Goal: Task Accomplishment & Management: Complete application form

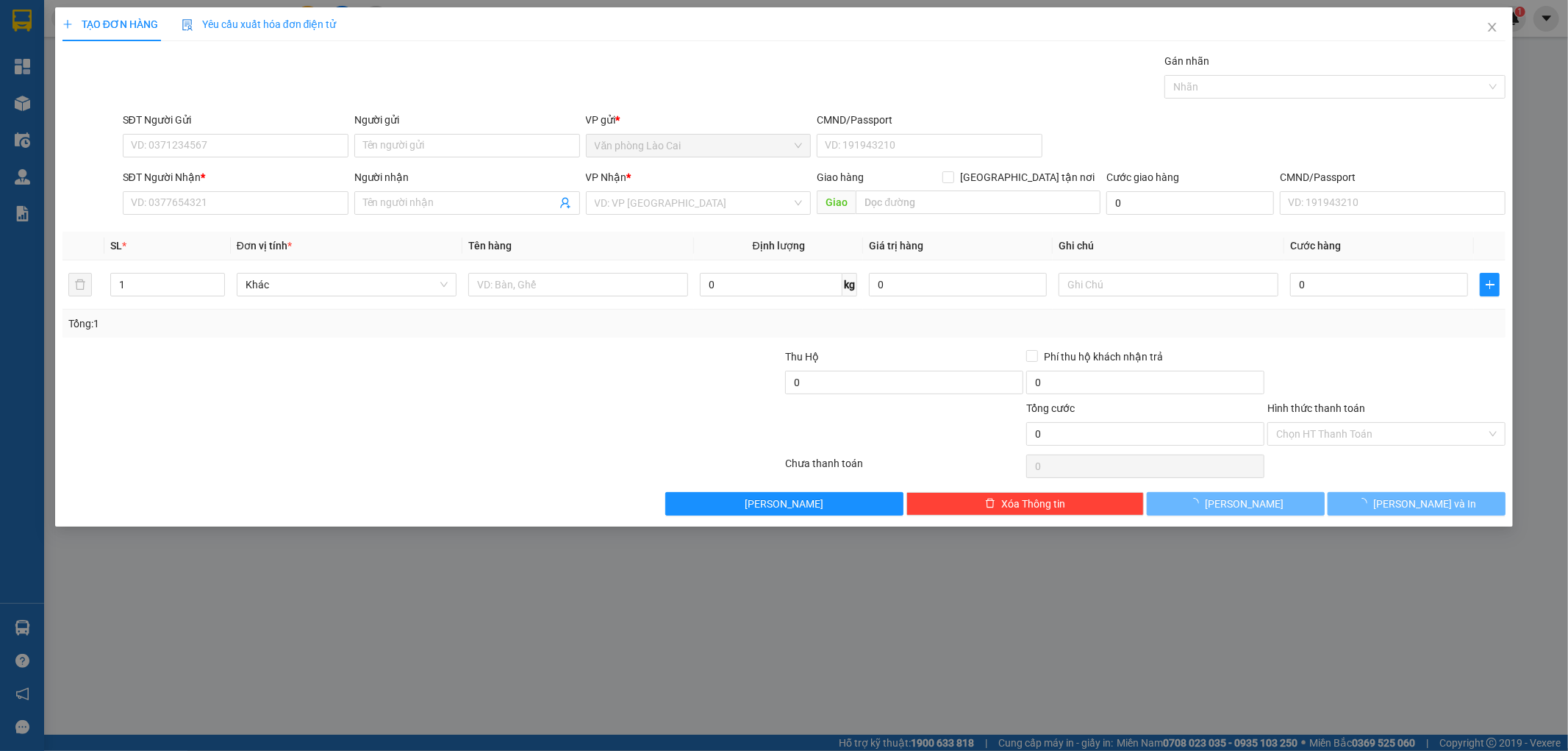
click at [172, 158] on div "SĐT Người Gửi VD: 0371234567" at bounding box center [236, 138] width 226 height 51
click at [173, 141] on input "SĐT Người Gửi" at bounding box center [236, 145] width 226 height 24
drag, startPoint x: 197, startPoint y: 149, endPoint x: 116, endPoint y: 173, distance: 84.5
click at [116, 173] on form "SĐT Người Gửi 0987578318 0987578318 Người gửi Tên người gửi VP gửi * Văn phòng …" at bounding box center [784, 167] width 1444 height 109
type input "0987578318"
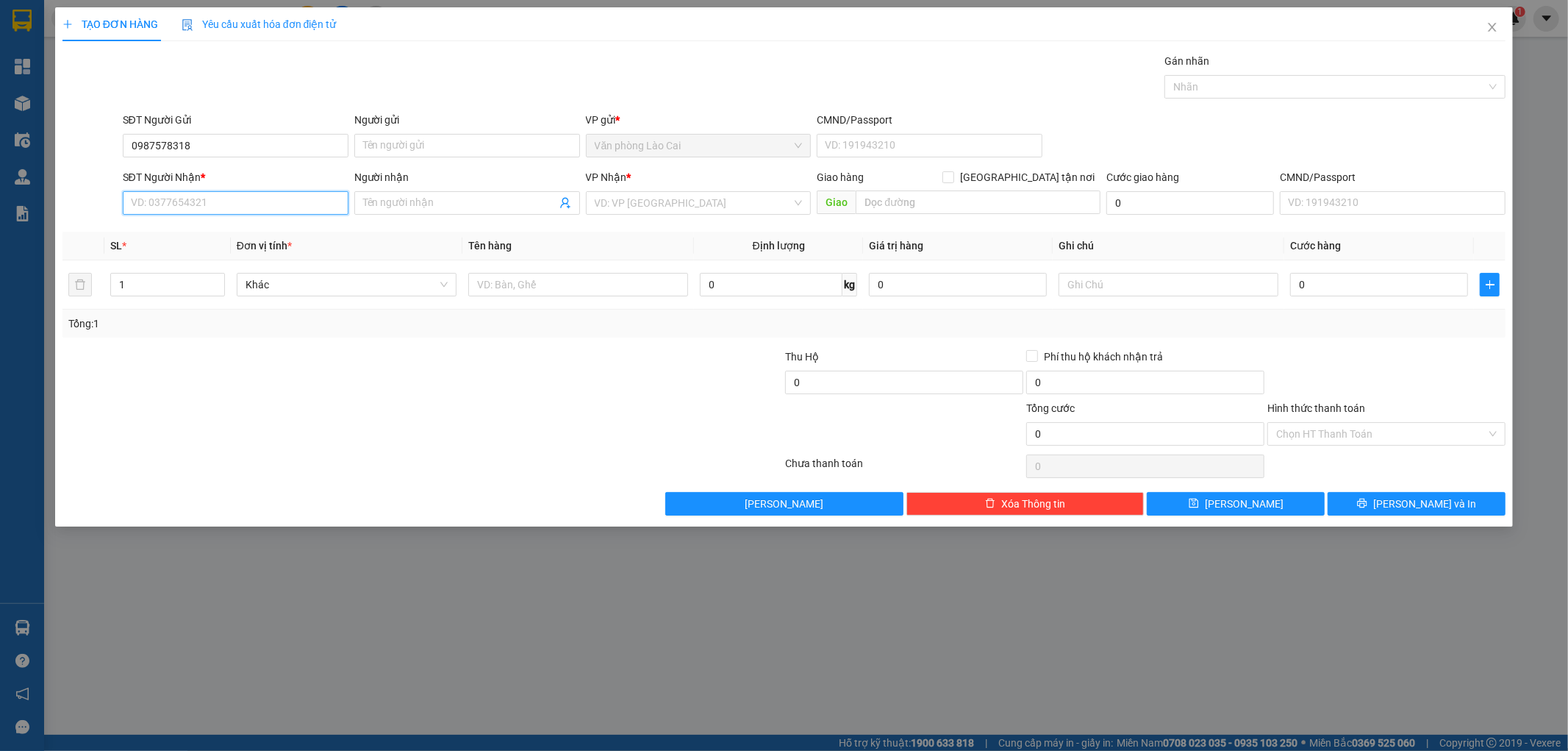
click at [167, 207] on input "SĐT Người Nhận *" at bounding box center [236, 203] width 226 height 24
paste input "0987578318"
type input "0987578318"
drag, startPoint x: 213, startPoint y: 148, endPoint x: 81, endPoint y: 160, distance: 132.5
click at [81, 160] on div "SĐT Người Gửi 0987578318 0987578318 Người gửi Tên người gửi VP gửi * Văn phòng …" at bounding box center [784, 138] width 1447 height 51
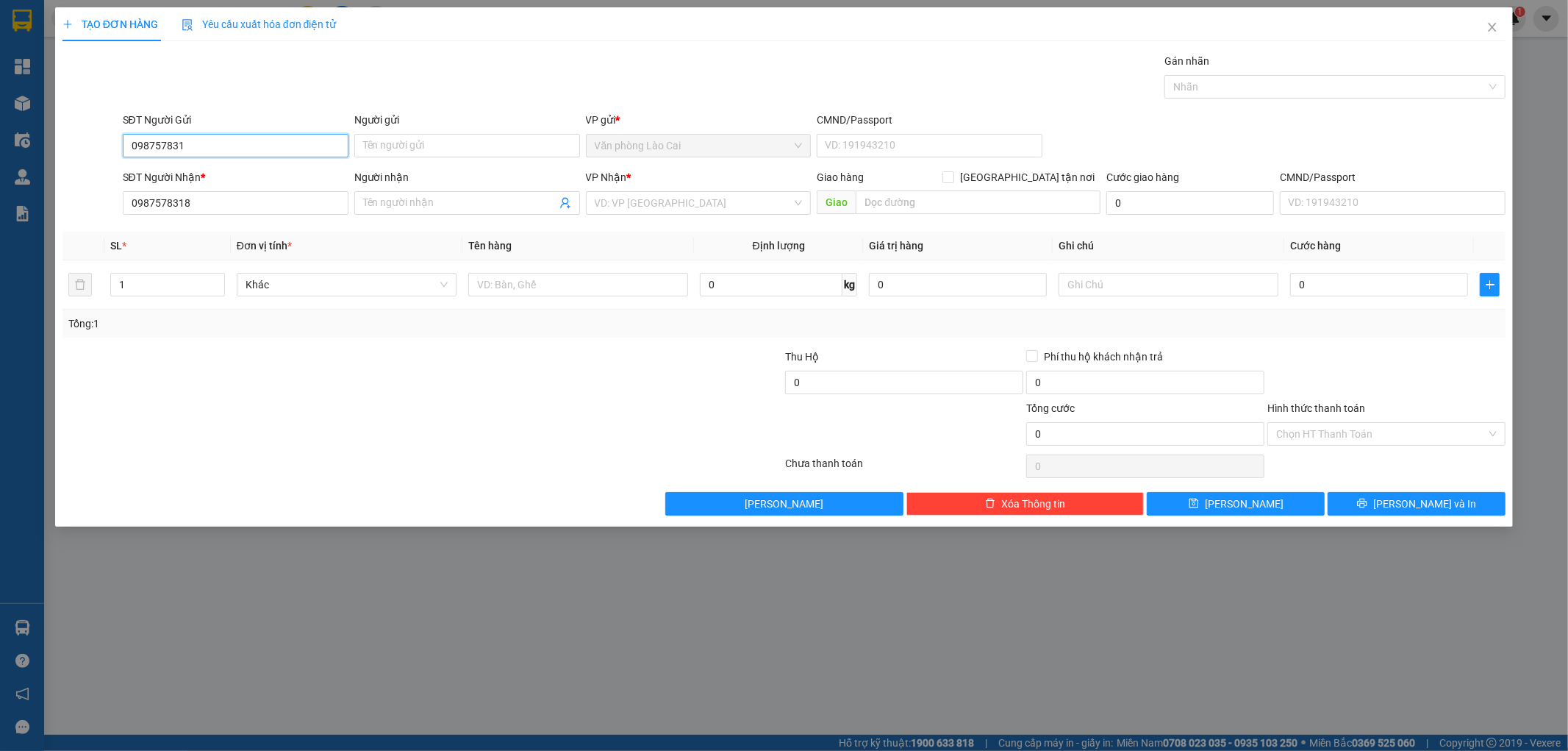
type input "0987578318"
drag, startPoint x: 196, startPoint y: 146, endPoint x: 108, endPoint y: 153, distance: 88.3
click at [108, 153] on div "SĐT Người Gửi 0987578318 0987578318 Người gửi Tên người gửi VP gửi * Văn phòng …" at bounding box center [784, 138] width 1447 height 51
drag, startPoint x: 185, startPoint y: 204, endPoint x: 39, endPoint y: 206, distance: 146.0
click at [39, 206] on div "TẠO ĐƠN HÀNG Yêu cầu xuất hóa đơn điện tử Transit Pickup Surcharge Ids Transit …" at bounding box center [784, 375] width 1568 height 751
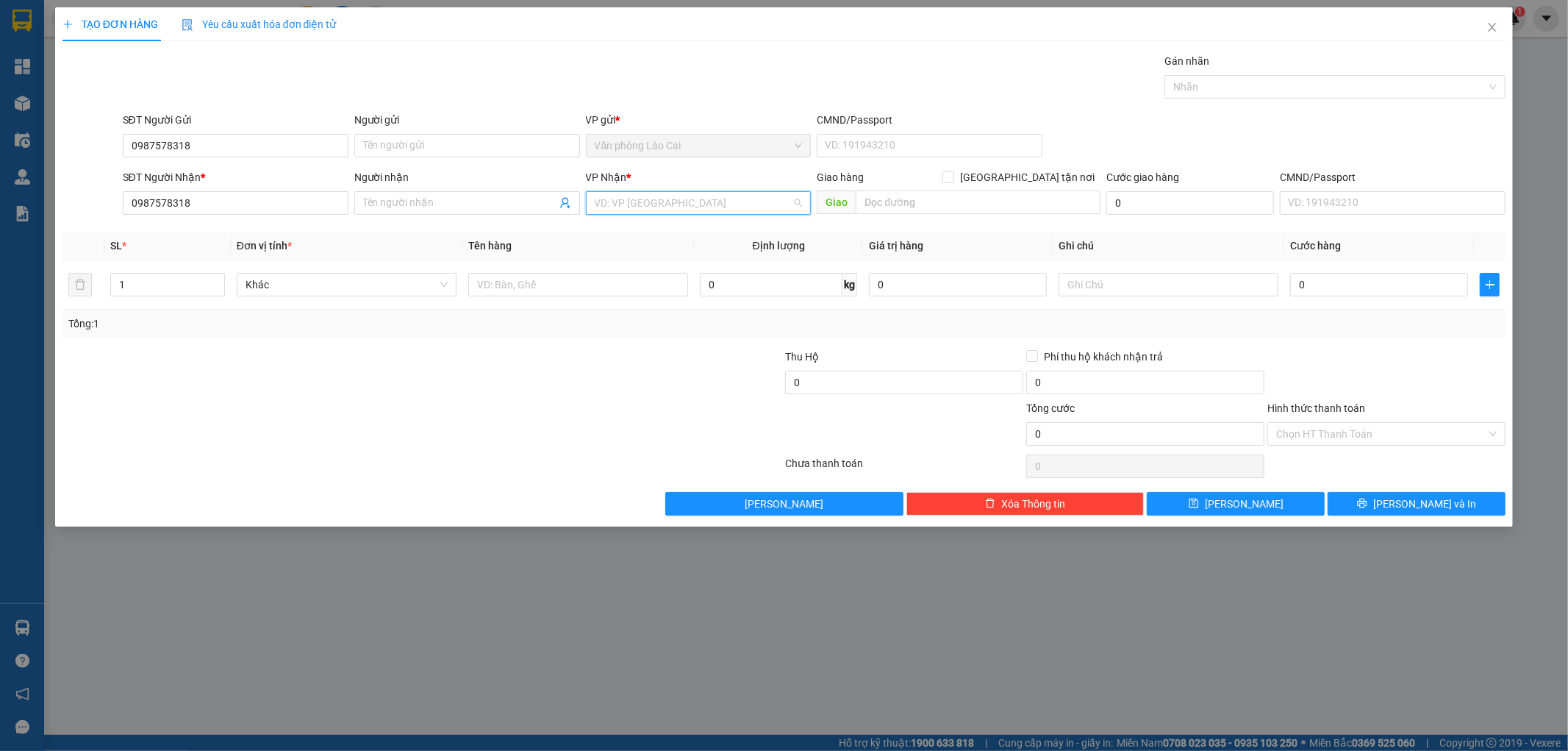
click at [605, 201] on input "search" at bounding box center [694, 203] width 198 height 22
click at [634, 237] on div "Văn phòng Vinh" at bounding box center [699, 232] width 208 height 16
click at [887, 195] on input "text" at bounding box center [977, 202] width 245 height 24
type input "nam đàn"
click at [527, 280] on input "text" at bounding box center [578, 284] width 220 height 24
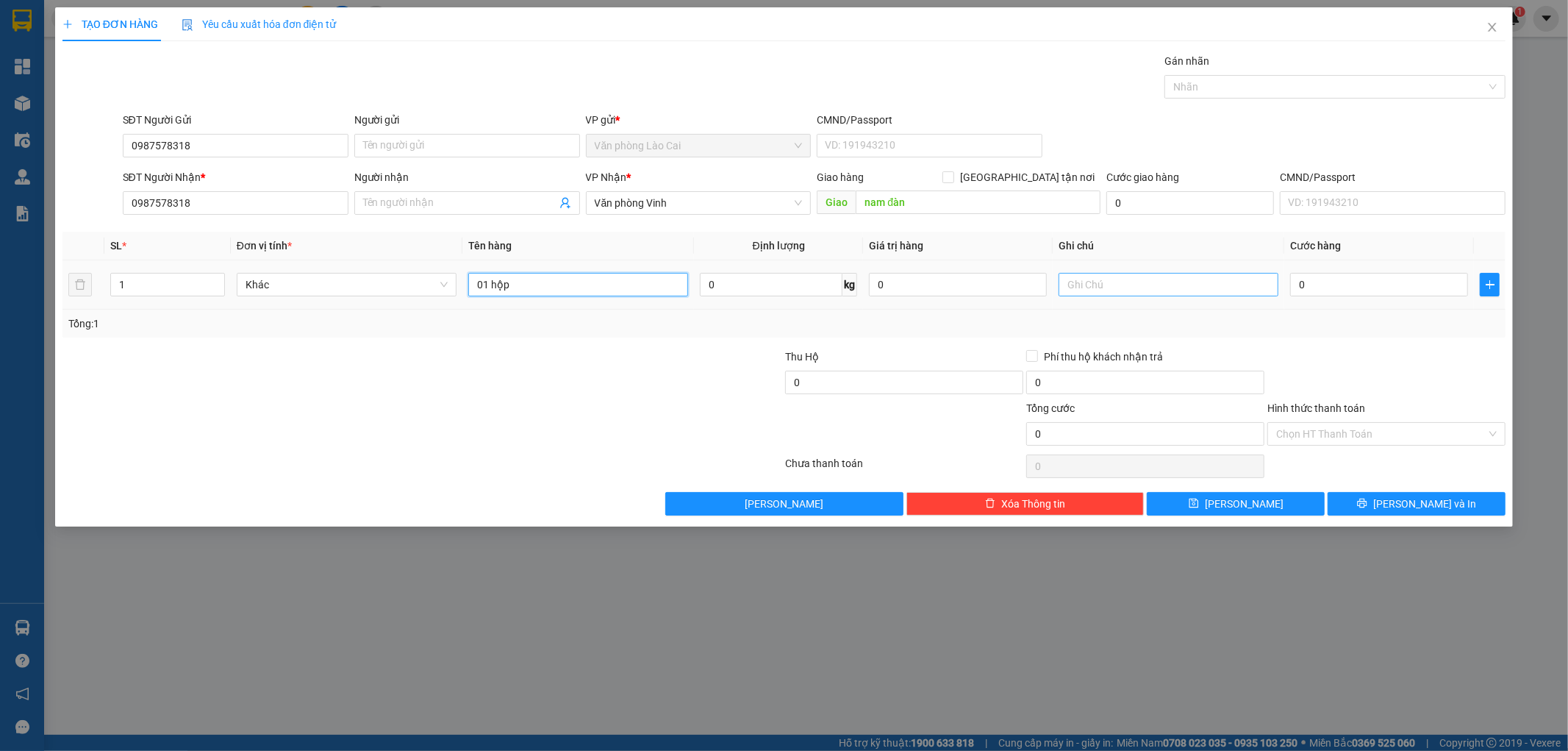
type input "01 hộp"
click at [1125, 288] on input "text" at bounding box center [1168, 284] width 220 height 24
type input "sapa"
click at [1389, 293] on input "0" at bounding box center [1379, 284] width 178 height 24
type input "1"
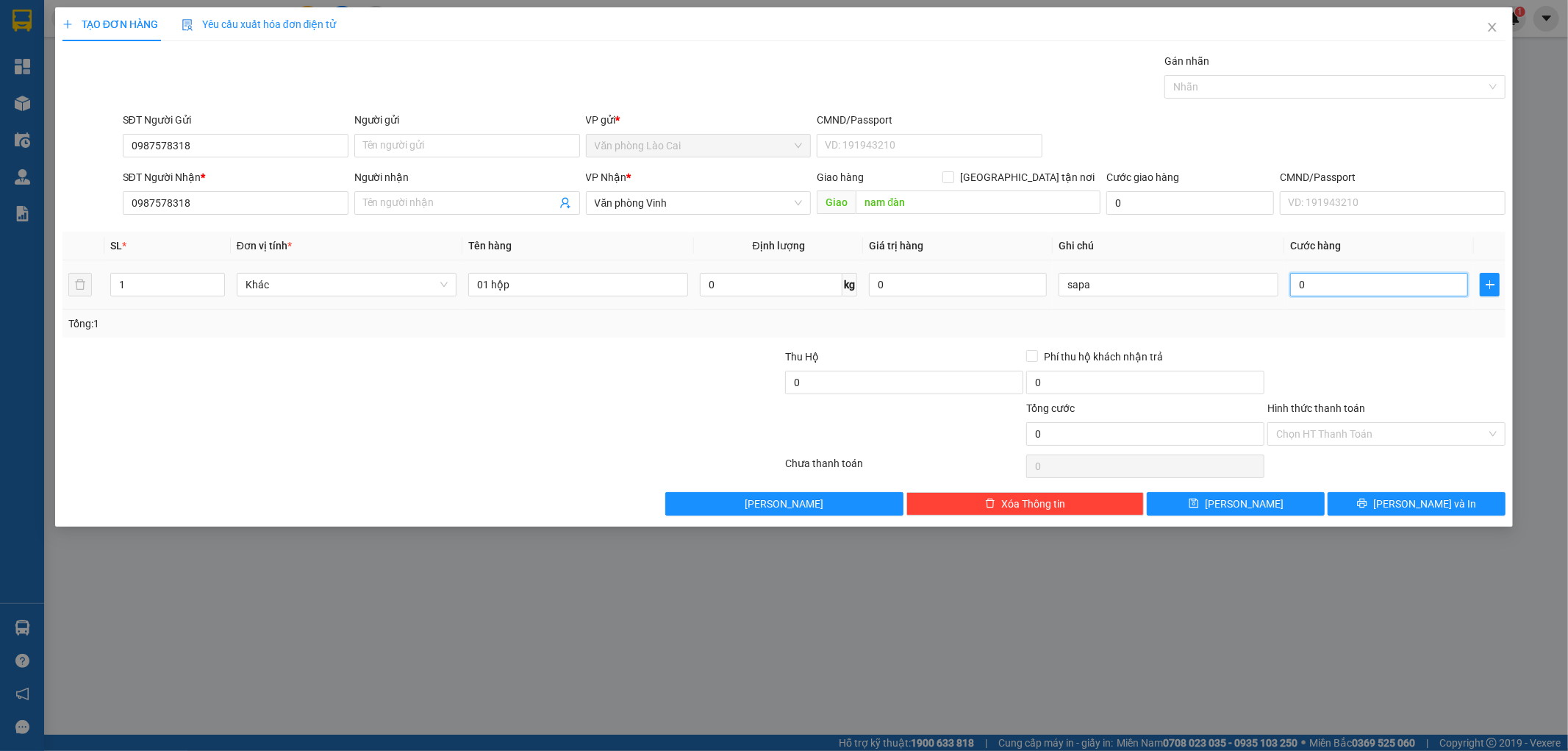
type input "1"
type input "1.000"
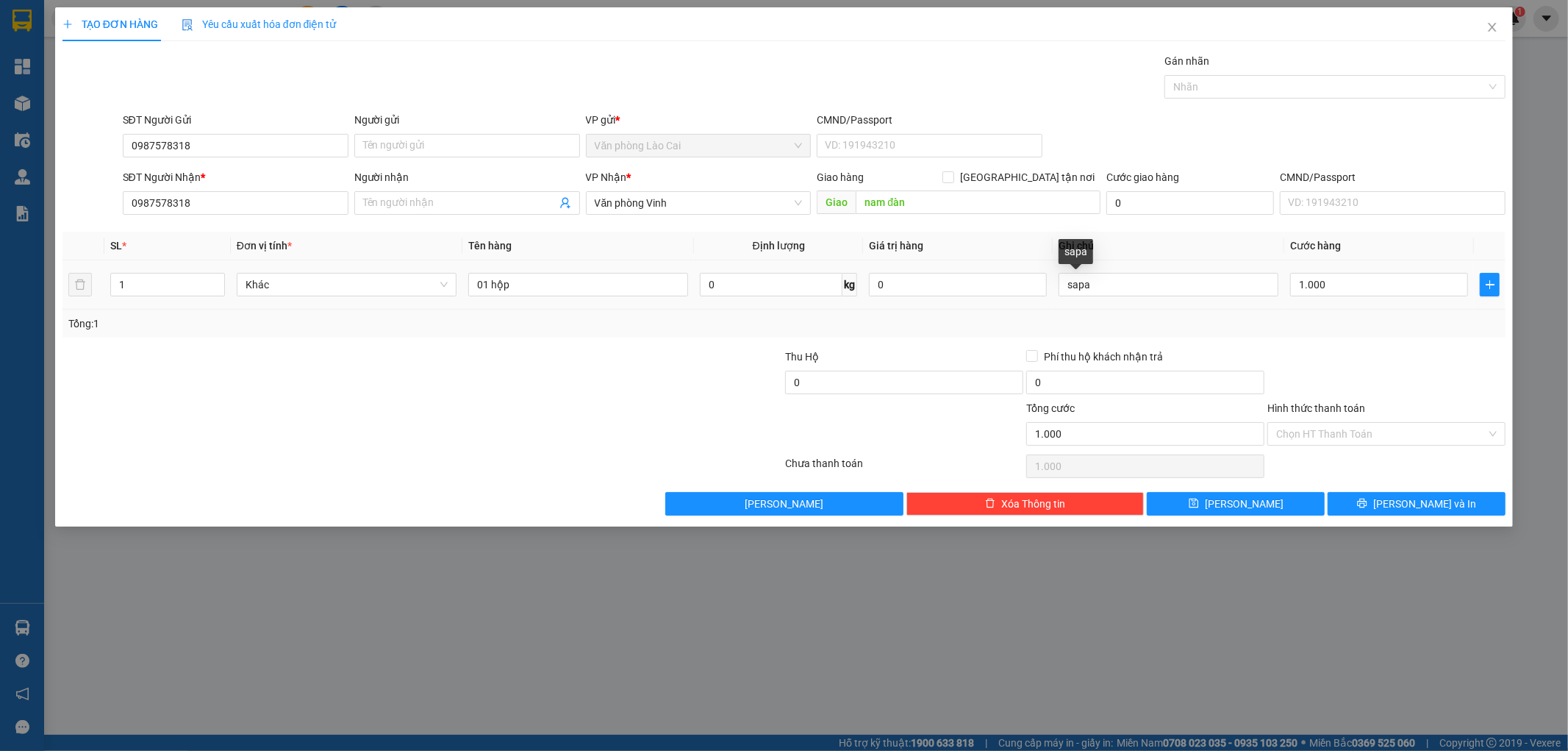
click at [1185, 310] on div "Tổng: 1" at bounding box center [784, 324] width 1444 height 28
click at [1158, 283] on input "sapa" at bounding box center [1168, 284] width 220 height 24
click at [1148, 278] on input "sapa- xe chốt cươc lại" at bounding box center [1168, 284] width 220 height 24
drag, startPoint x: 1176, startPoint y: 282, endPoint x: 1134, endPoint y: 289, distance: 42.6
click at [1134, 289] on input "sapa- xe chốt cươc lại" at bounding box center [1168, 284] width 220 height 24
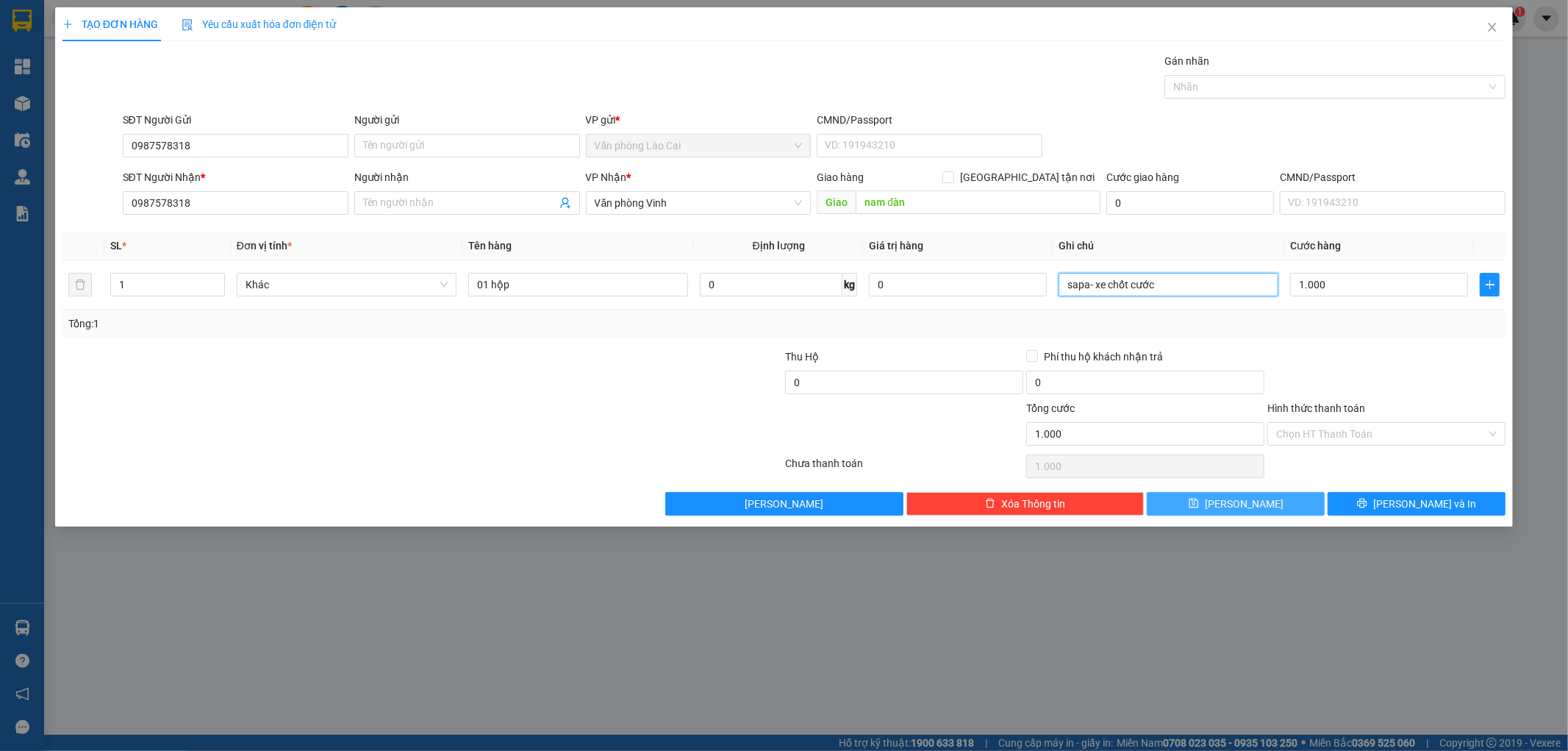
type input "sapa- xe chốt cước"
click at [1247, 509] on span "Lưu" at bounding box center [1243, 504] width 78 height 16
type input "0"
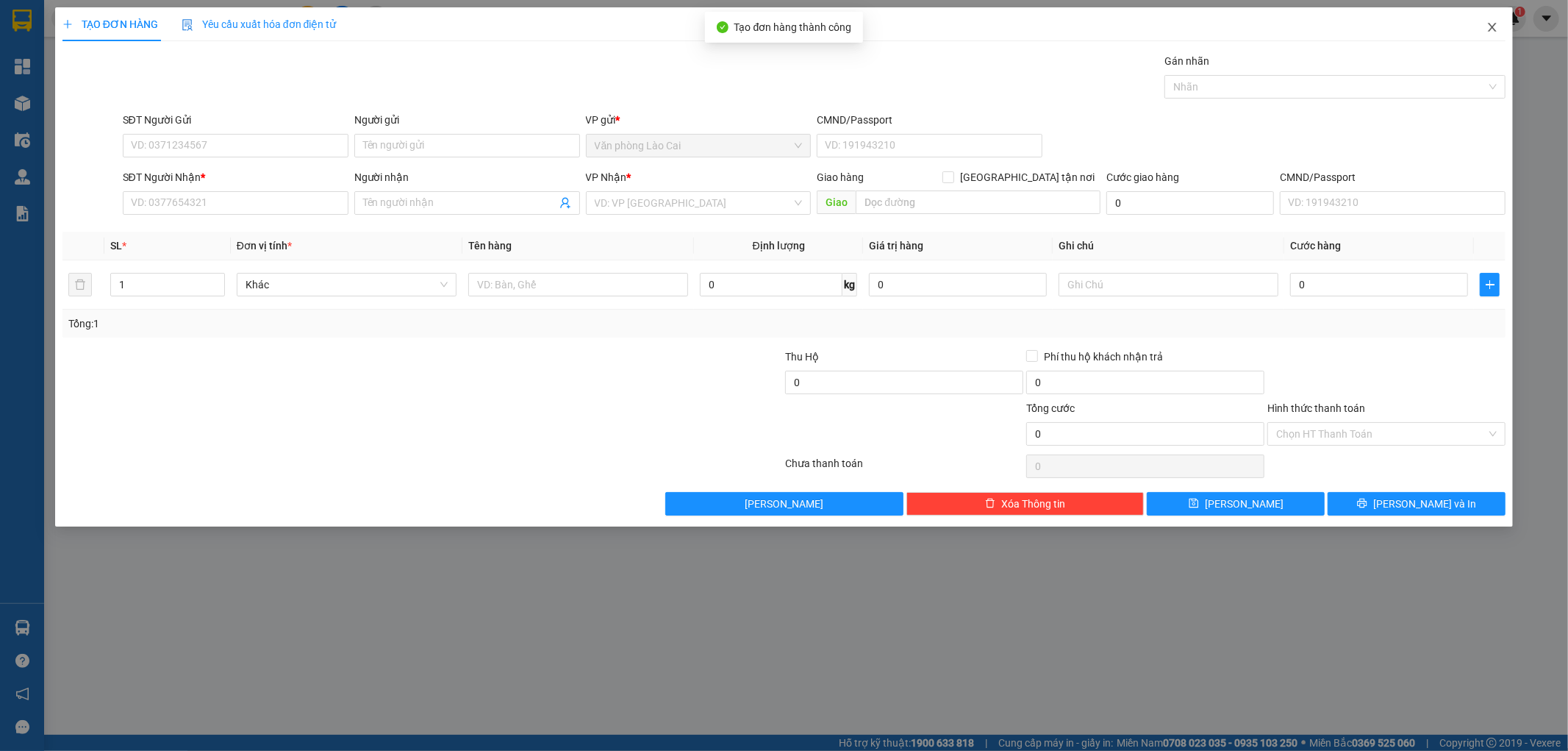
click at [1489, 27] on icon "close" at bounding box center [1492, 27] width 12 height 12
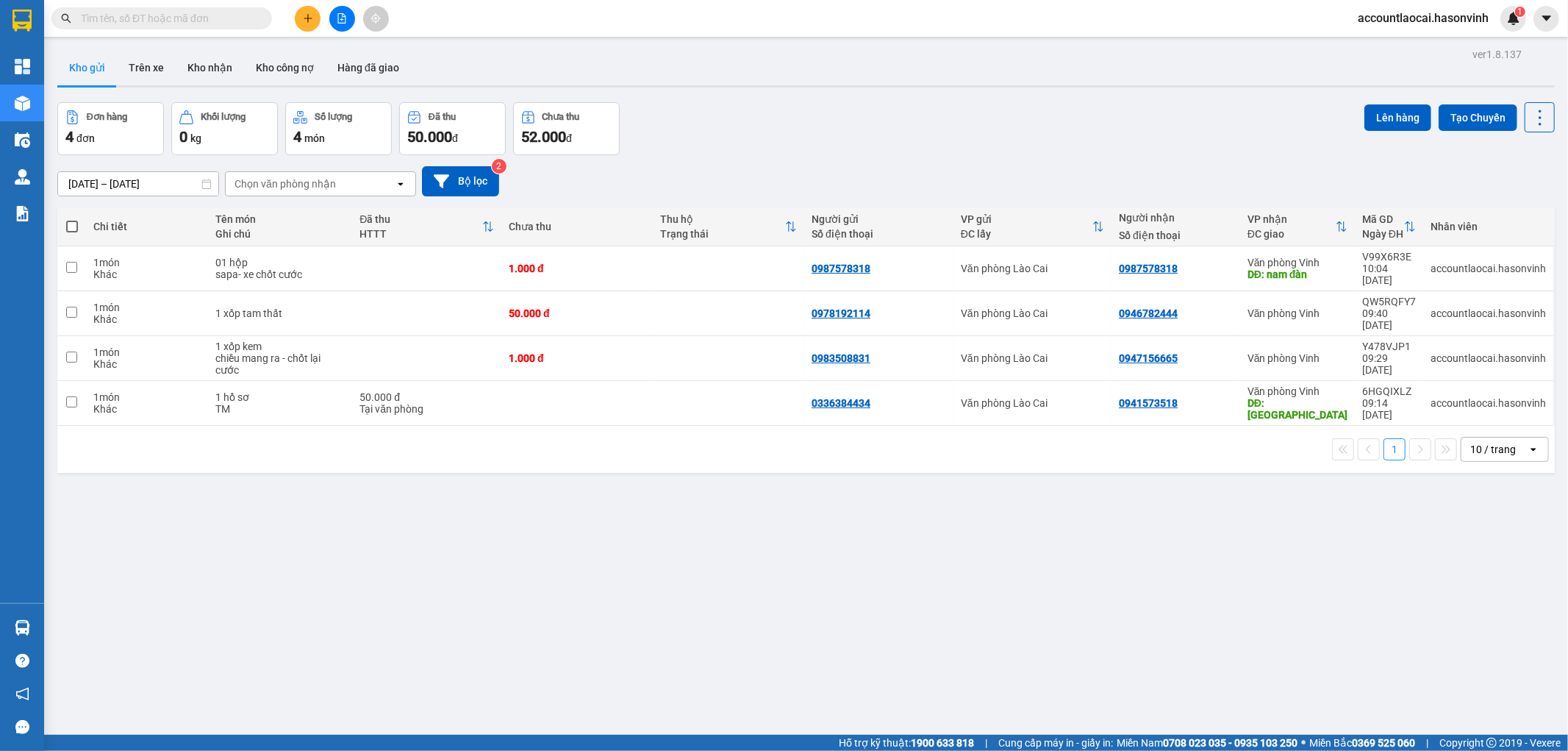
click at [152, 19] on input "text" at bounding box center [167, 18] width 174 height 16
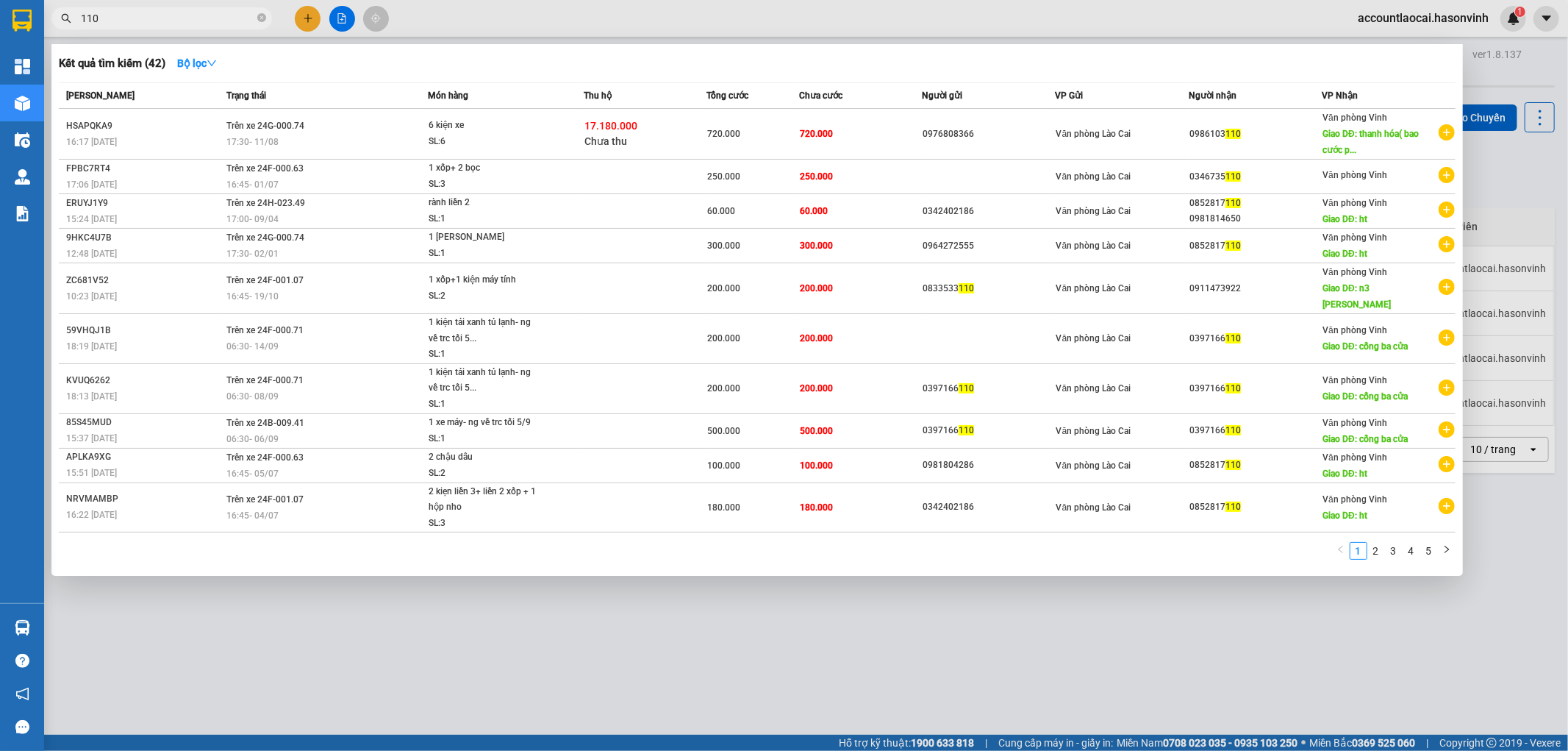
type input "110"
